Goal: Information Seeking & Learning: Check status

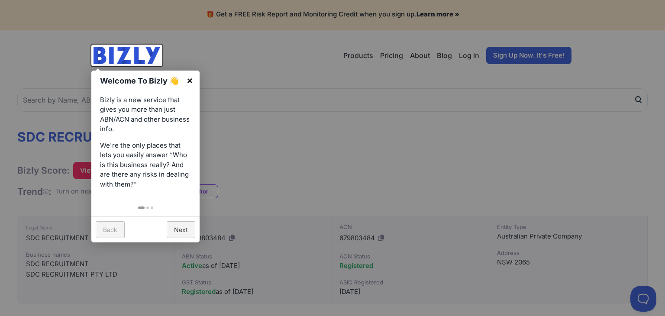
click at [193, 80] on link "×" at bounding box center [189, 80] width 19 height 19
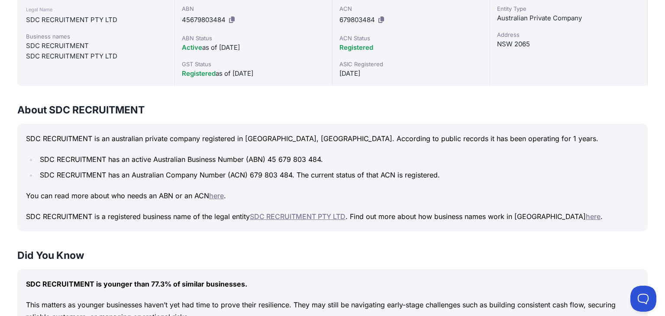
scroll to position [209, 0]
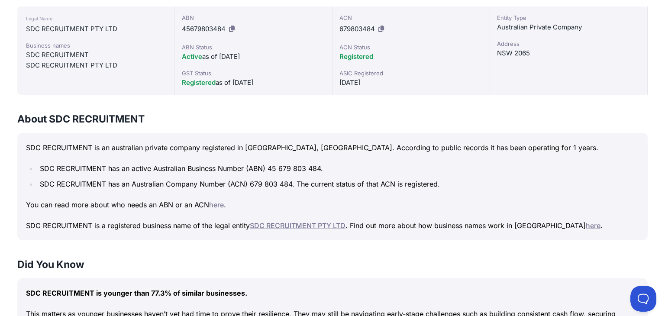
click at [298, 226] on link "SDC RECRUITMENT PTY LTD" at bounding box center [298, 225] width 96 height 9
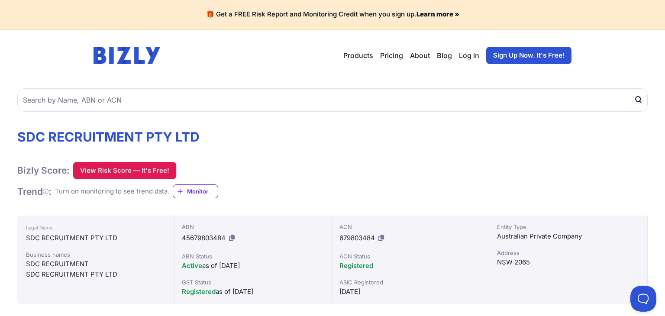
click at [121, 169] on button "View Risk Score — It's Free!" at bounding box center [124, 170] width 103 height 17
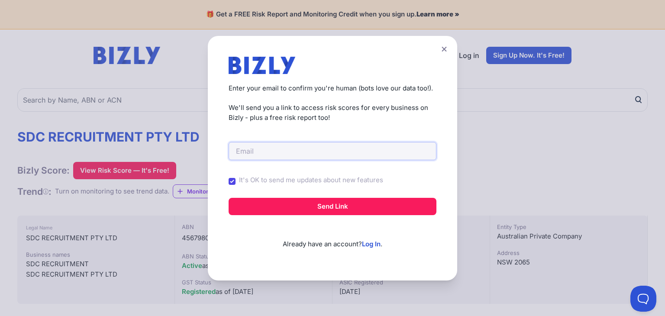
click at [271, 153] on input "email" at bounding box center [333, 151] width 208 height 18
type input "[PERSON_NAME][EMAIL_ADDRESS][DOMAIN_NAME]"
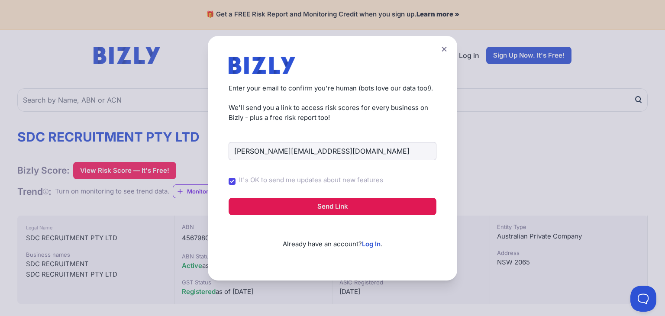
click at [330, 210] on button "Send Link" at bounding box center [333, 206] width 208 height 17
click at [237, 174] on div "It's OK to send me updates about new features" at bounding box center [333, 181] width 208 height 23
click at [236, 177] on div "It's OK to send me updates about new features" at bounding box center [333, 181] width 208 height 23
click at [235, 181] on input "It's OK to send me updates about new features" at bounding box center [232, 181] width 7 height 7
checkbox input "false"
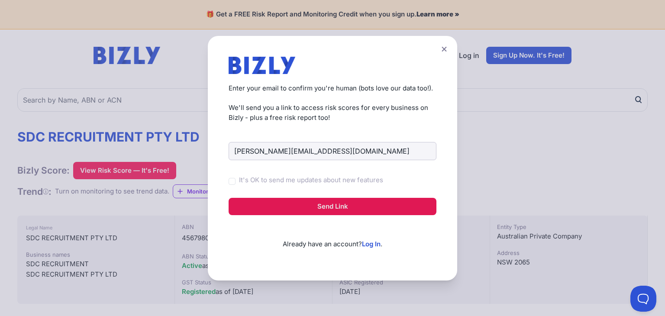
click at [304, 210] on button "Send Link" at bounding box center [333, 206] width 208 height 17
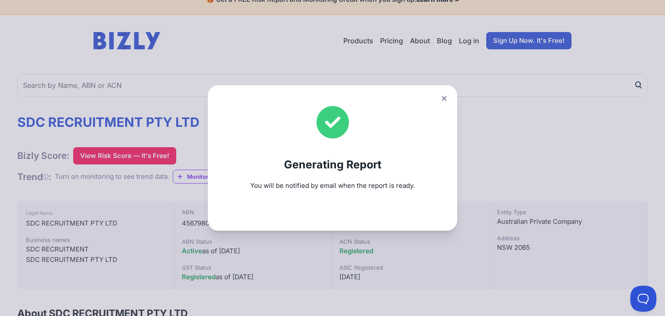
scroll to position [17, 0]
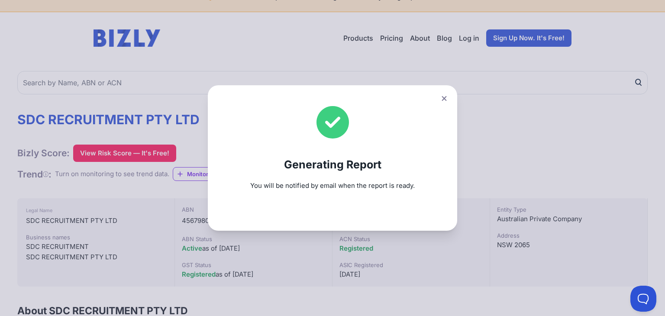
click at [441, 97] on button at bounding box center [444, 98] width 12 height 13
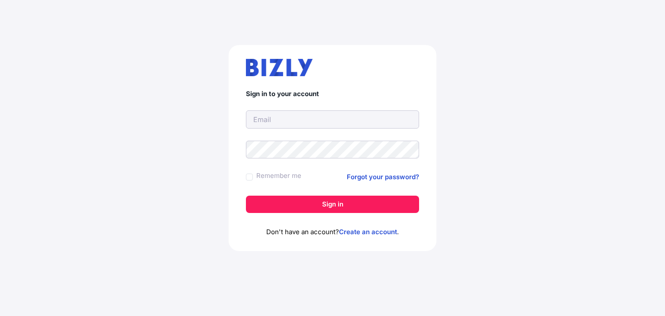
click at [276, 126] on input "text" at bounding box center [332, 119] width 173 height 18
type input "[PERSON_NAME][EMAIL_ADDRESS][DOMAIN_NAME]"
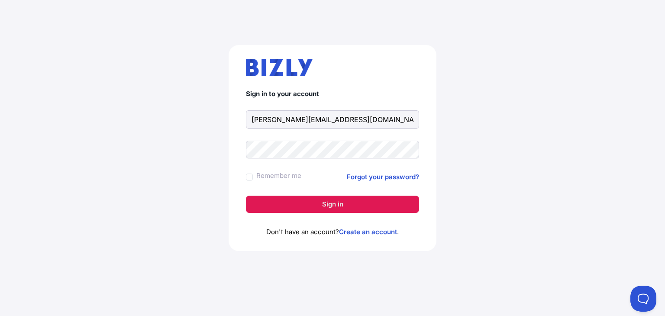
click at [304, 209] on button "Sign in" at bounding box center [332, 204] width 173 height 17
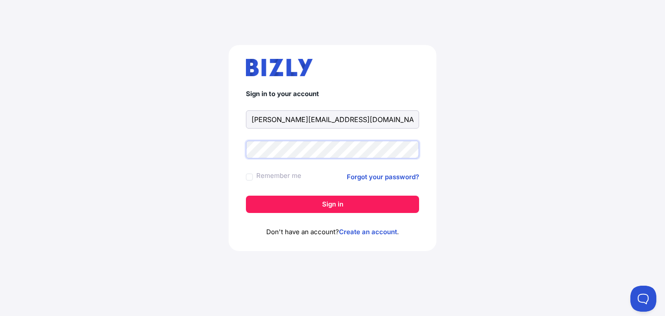
click at [246, 196] on button "Sign in" at bounding box center [332, 204] width 173 height 17
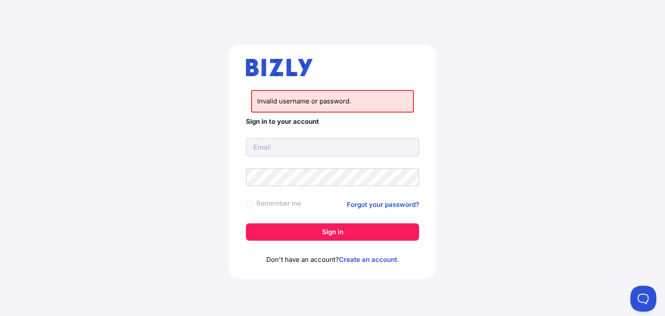
click at [282, 146] on input "text" at bounding box center [332, 147] width 173 height 18
type input "[PERSON_NAME][EMAIL_ADDRESS][DOMAIN_NAME]"
click at [246, 223] on button "Sign in" at bounding box center [332, 231] width 173 height 17
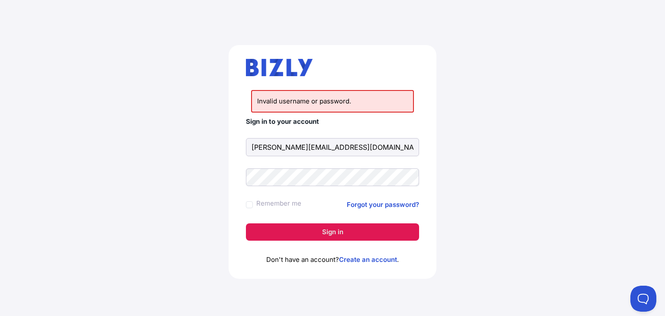
click at [337, 234] on button "Sign in" at bounding box center [332, 231] width 173 height 17
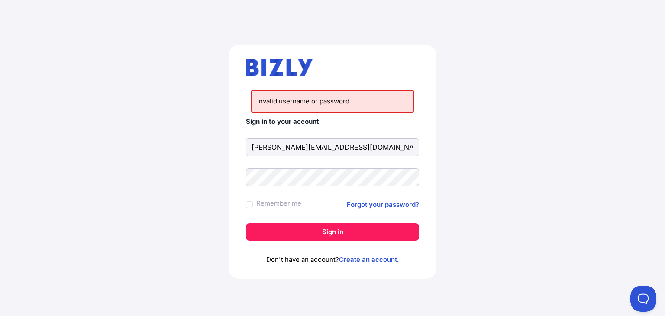
click at [362, 137] on form "Sign in to your account [PERSON_NAME][EMAIL_ADDRESS][DOMAIN_NAME] Remember me F…" at bounding box center [332, 179] width 173 height 123
click at [245, 201] on div "Invalid username or password. Sign in to your account [PERSON_NAME][EMAIL_ADDRE…" at bounding box center [333, 162] width 208 height 234
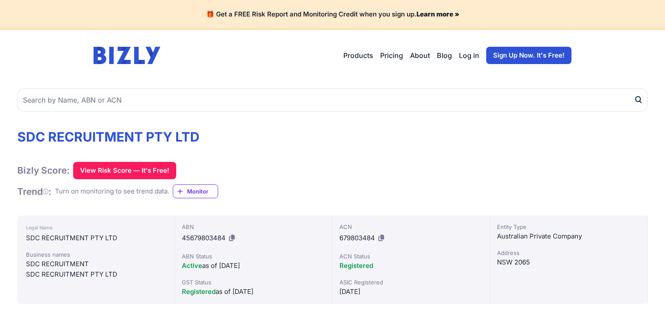
click at [470, 56] on link "Log in" at bounding box center [469, 55] width 20 height 10
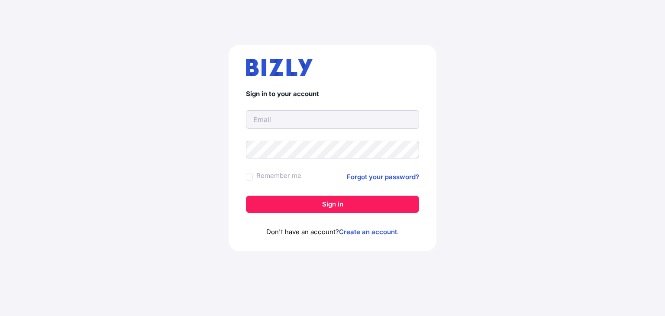
click at [334, 118] on input "text" at bounding box center [332, 119] width 173 height 18
type input "daniel@sdcrecruitment.com"
click at [246, 196] on button "Sign in" at bounding box center [332, 204] width 173 height 17
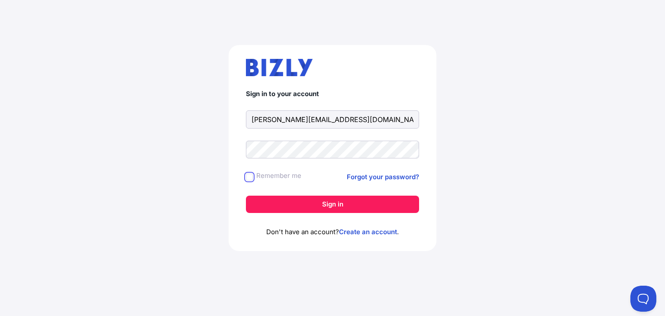
click at [251, 178] on input "Remember me" at bounding box center [249, 177] width 7 height 7
checkbox input "true"
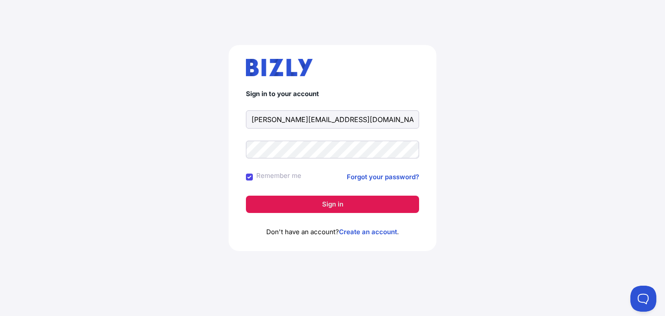
click at [298, 207] on button "Sign in" at bounding box center [332, 204] width 173 height 17
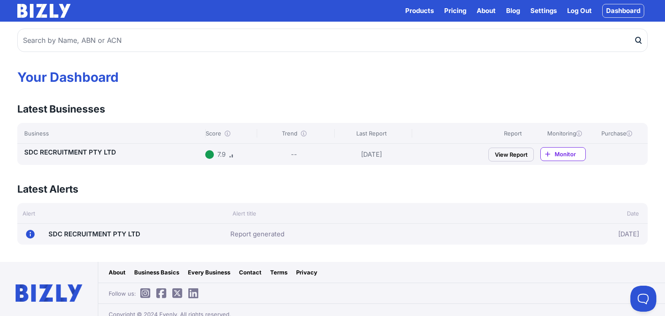
scroll to position [23, 0]
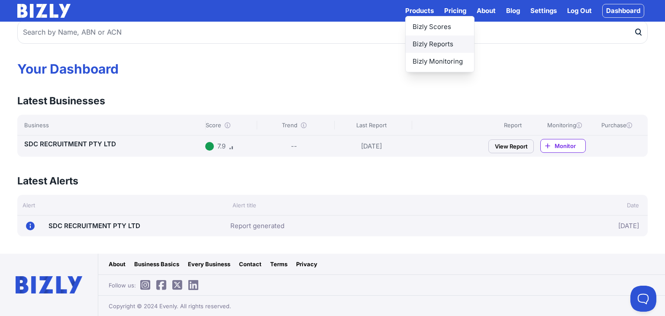
click at [429, 45] on link "Bizly Reports" at bounding box center [440, 44] width 68 height 17
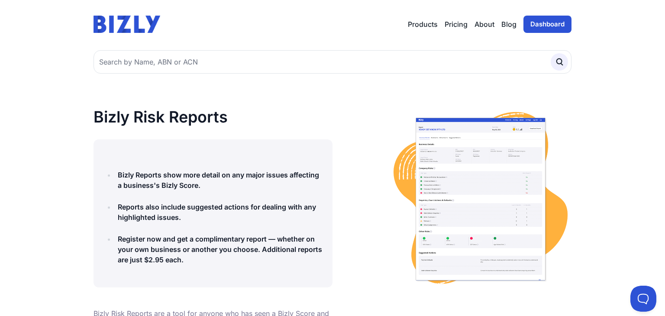
scroll to position [2, 0]
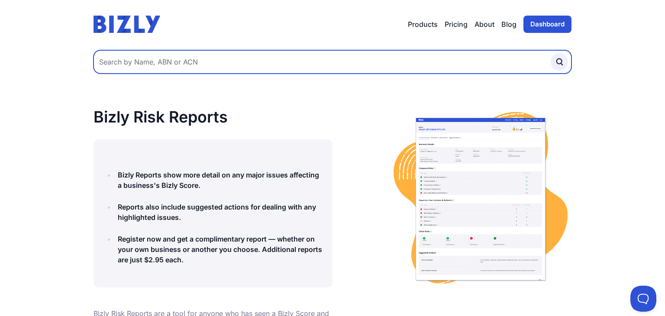
click at [211, 63] on input "text" at bounding box center [333, 61] width 478 height 23
type input "ability homes australia"
click at [551, 53] on button "submit" at bounding box center [559, 61] width 17 height 17
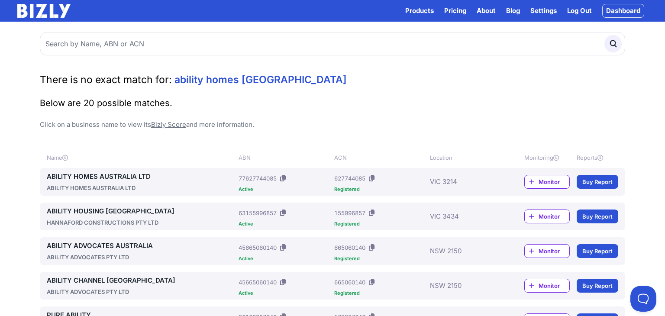
click at [121, 179] on link "ABILITY HOMES AUSTRALIA LTD" at bounding box center [141, 177] width 188 height 10
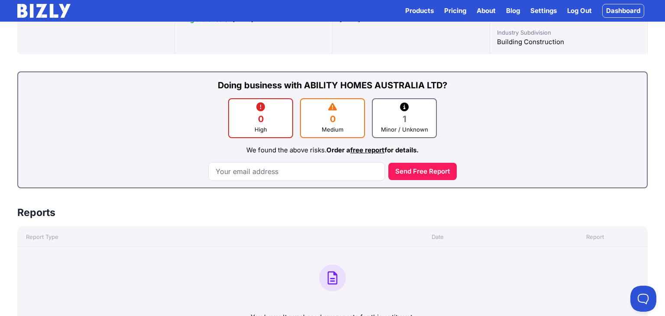
scroll to position [214, 0]
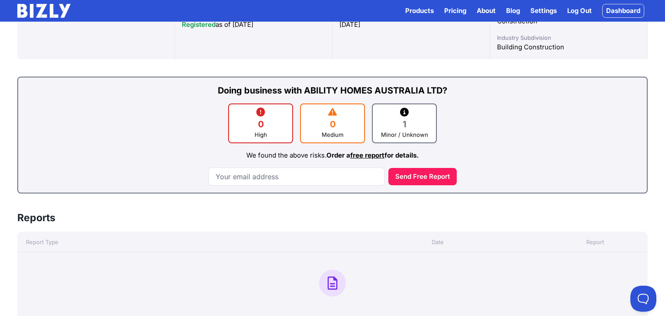
click at [340, 129] on div "0" at bounding box center [332, 124] width 56 height 12
click at [390, 129] on div "1" at bounding box center [404, 124] width 56 height 12
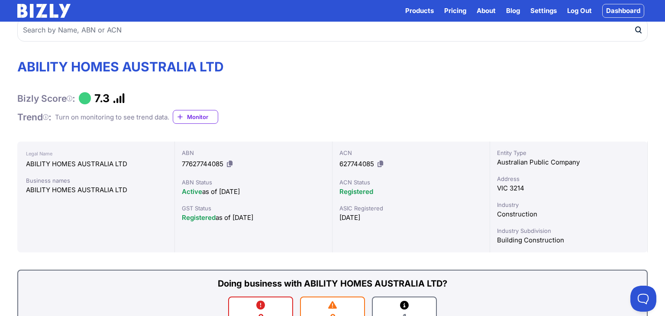
scroll to position [0, 0]
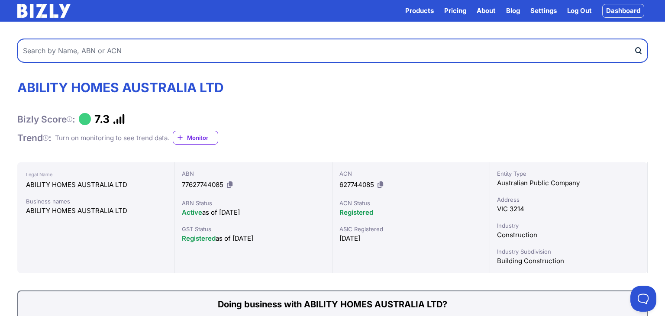
click at [142, 53] on input "text" at bounding box center [332, 50] width 631 height 23
type input "superbia allied health"
click at [634, 39] on button "submit" at bounding box center [641, 50] width 14 height 23
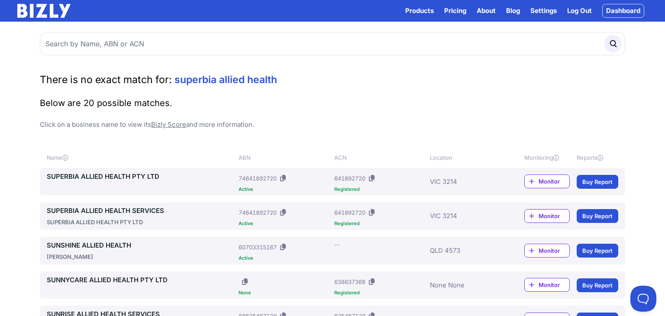
click at [113, 176] on link "SUPERBIA ALLIED HEALTH PTY LTD" at bounding box center [141, 177] width 188 height 10
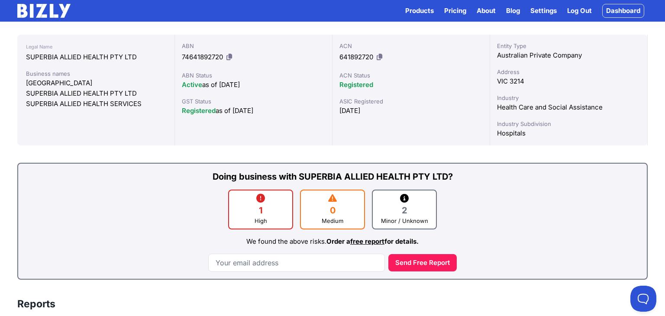
scroll to position [146, 0]
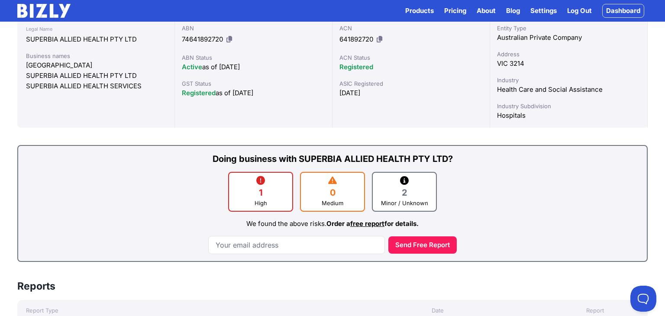
click at [257, 188] on div "1" at bounding box center [261, 193] width 56 height 12
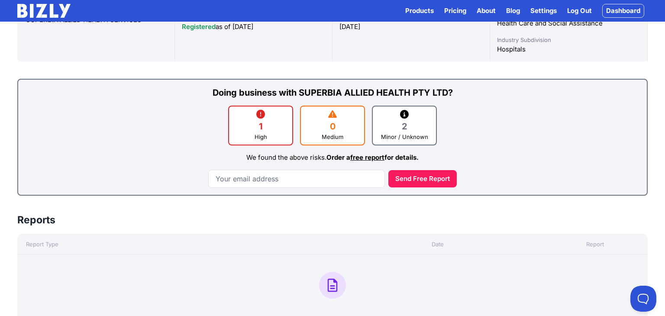
scroll to position [173, 0]
